Goal: Task Accomplishment & Management: Use online tool/utility

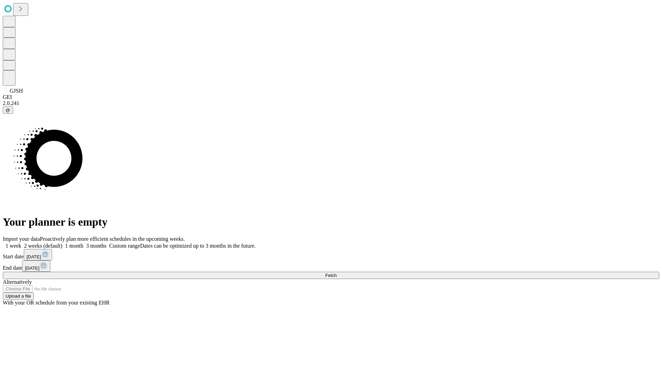
click at [336, 273] on span "Fetch" at bounding box center [330, 275] width 11 height 5
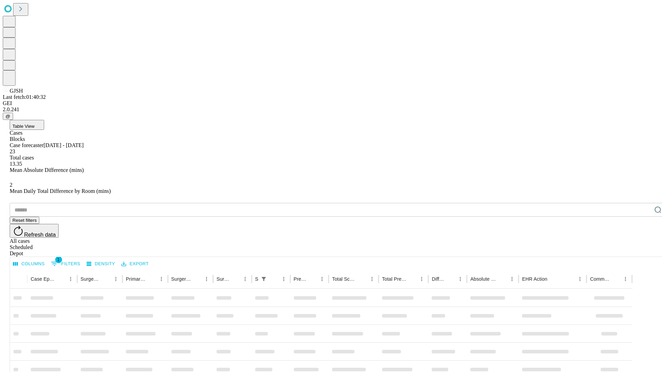
click at [644, 251] on div "Depot" at bounding box center [338, 254] width 656 height 6
